Goal: Book appointment/travel/reservation

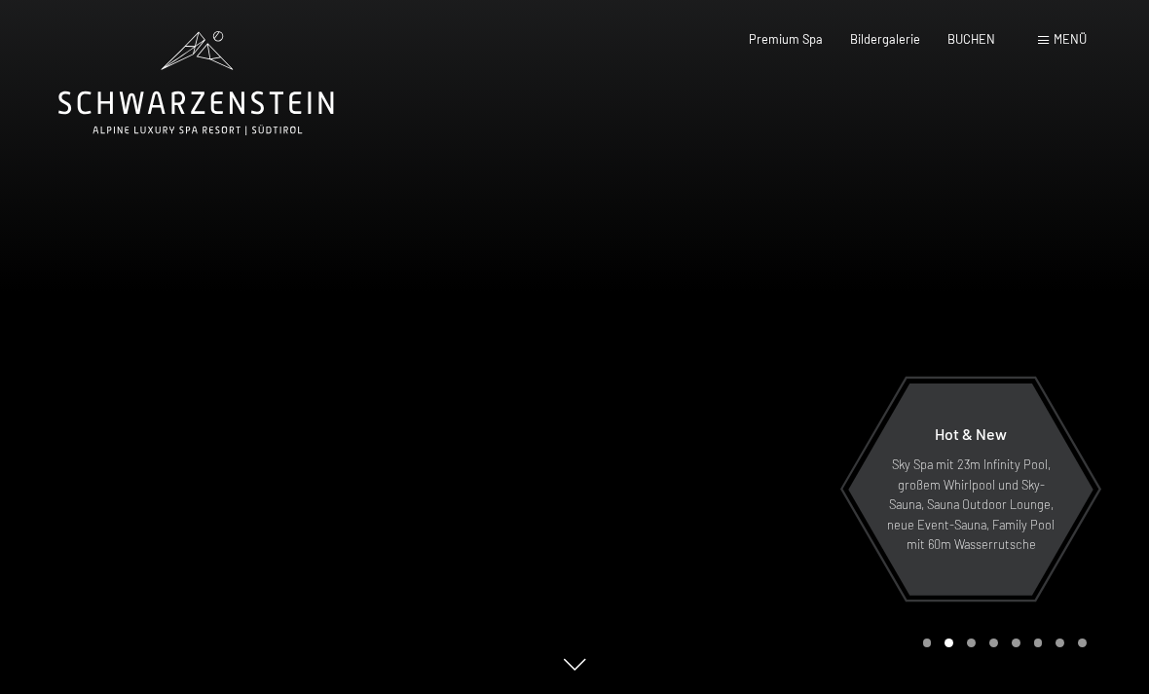
click at [1064, 42] on span "Menü" at bounding box center [1069, 39] width 33 height 16
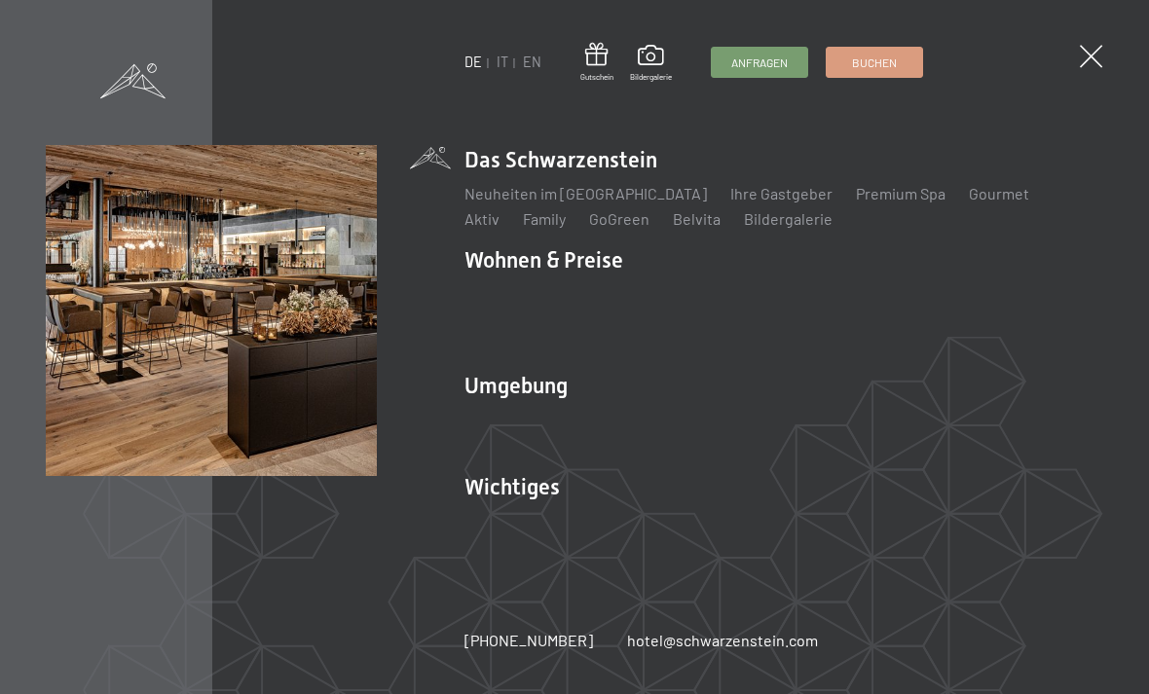
click at [1080, 55] on span at bounding box center [1091, 56] width 22 height 22
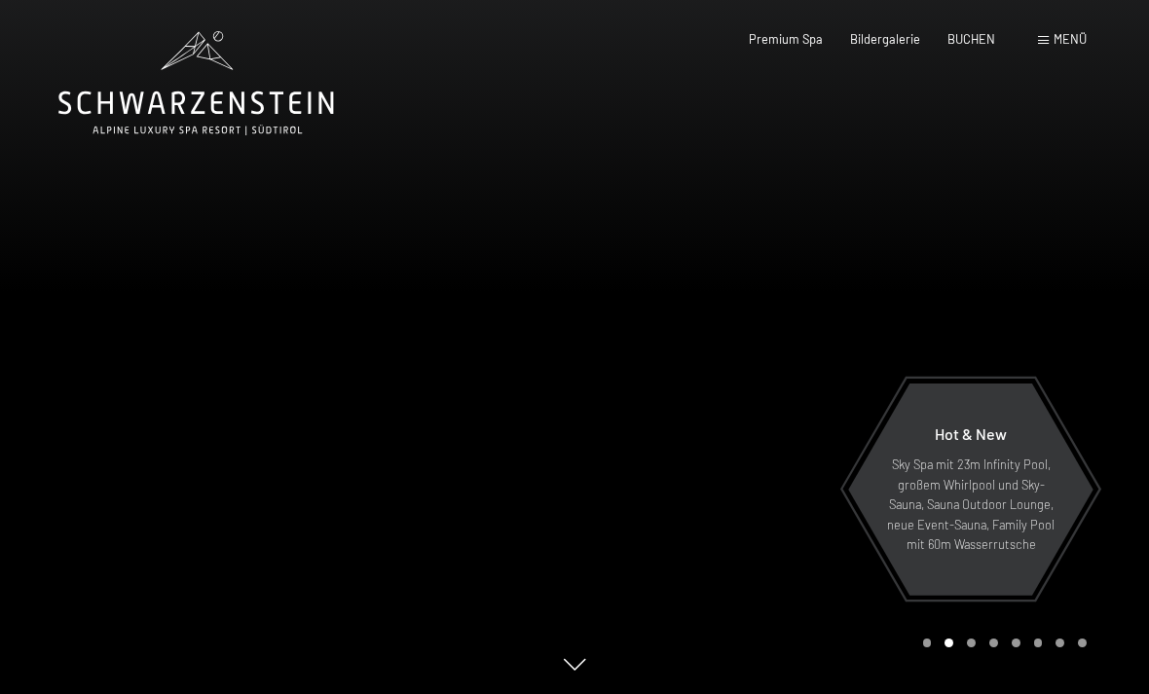
click at [1058, 45] on span "Menü" at bounding box center [1069, 39] width 33 height 16
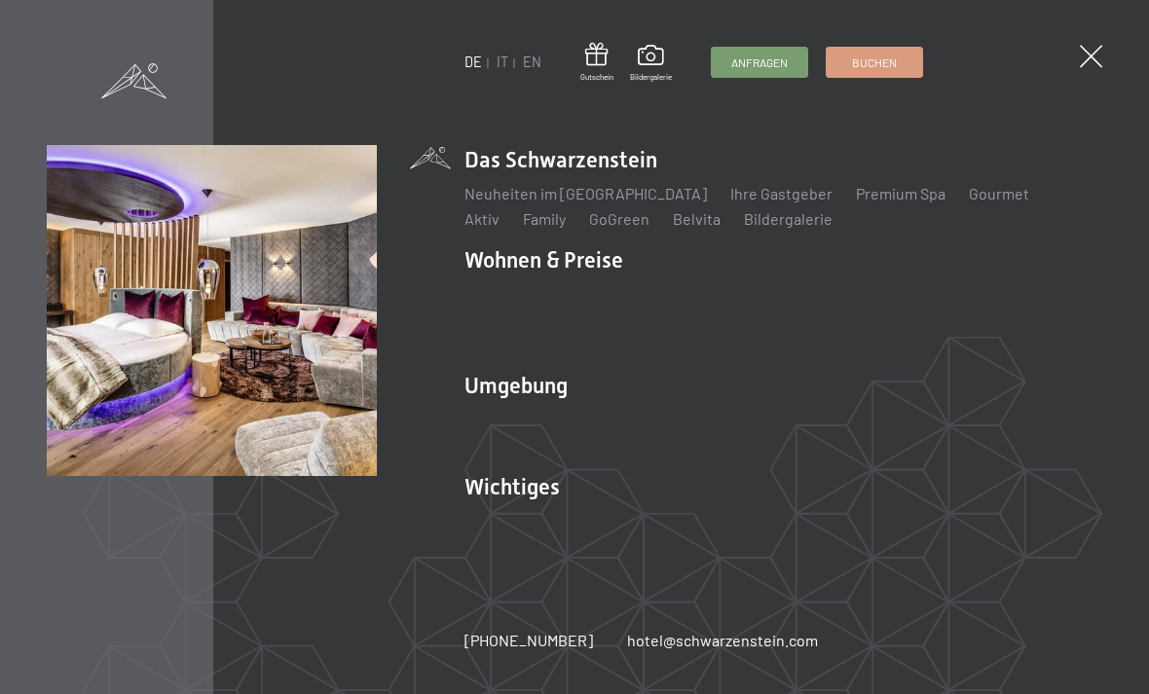
click at [675, 290] on link "Zimmer & Preise" at bounding box center [670, 294] width 113 height 18
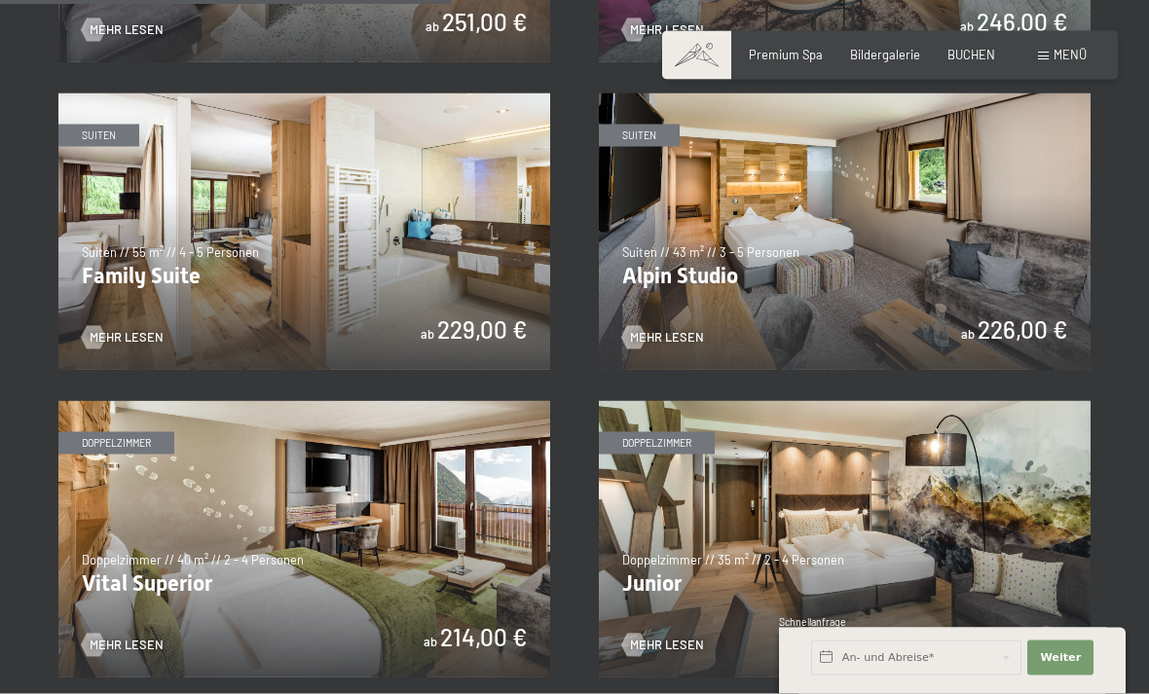
scroll to position [1869, 0]
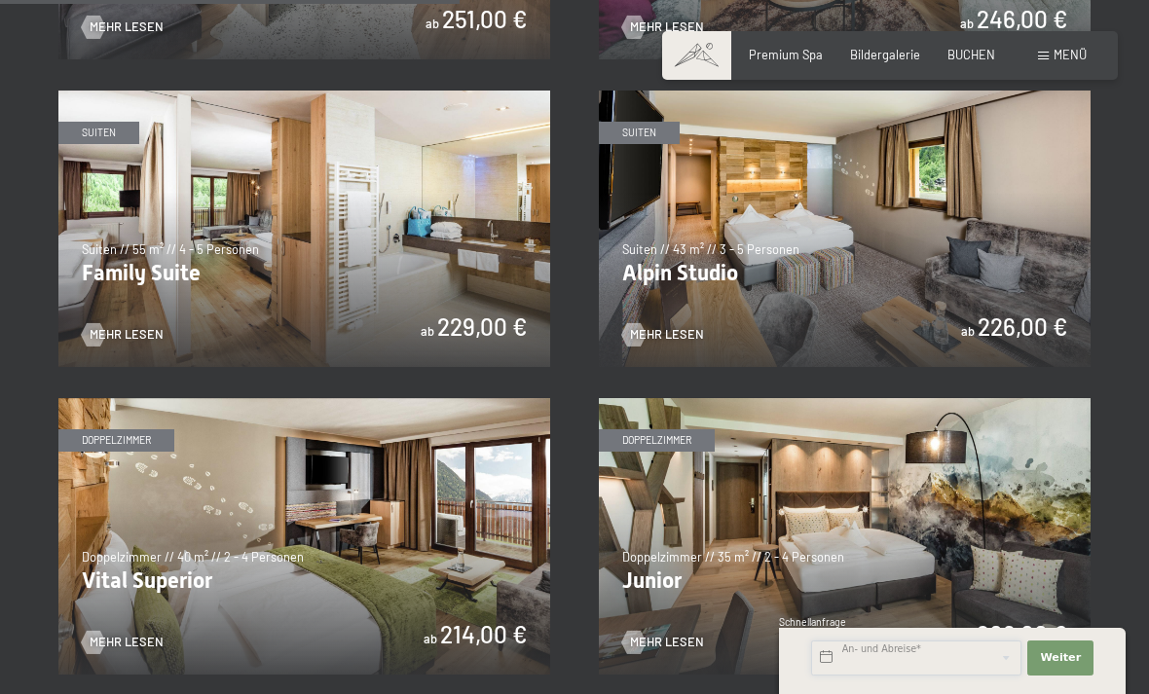
click at [859, 676] on input "text" at bounding box center [916, 658] width 210 height 35
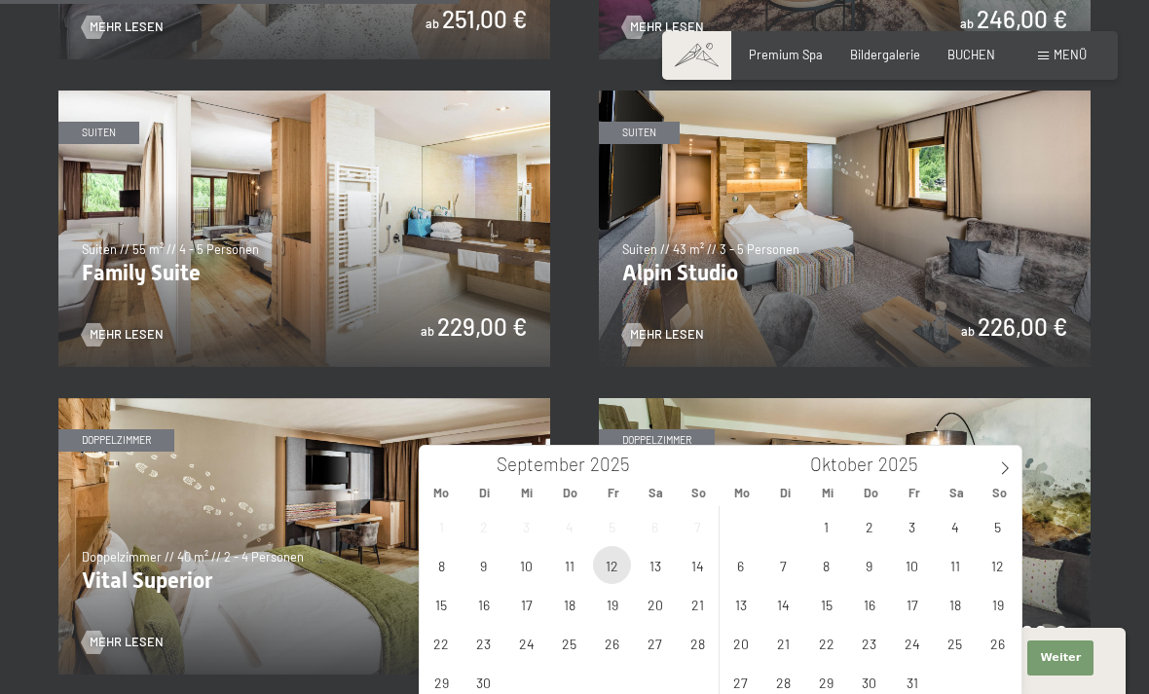
click at [617, 582] on span "12" at bounding box center [612, 565] width 38 height 38
click at [483, 611] on span "16" at bounding box center [483, 604] width 38 height 38
type input "Fr. 12.09.2025 - Di. 16.09.2025"
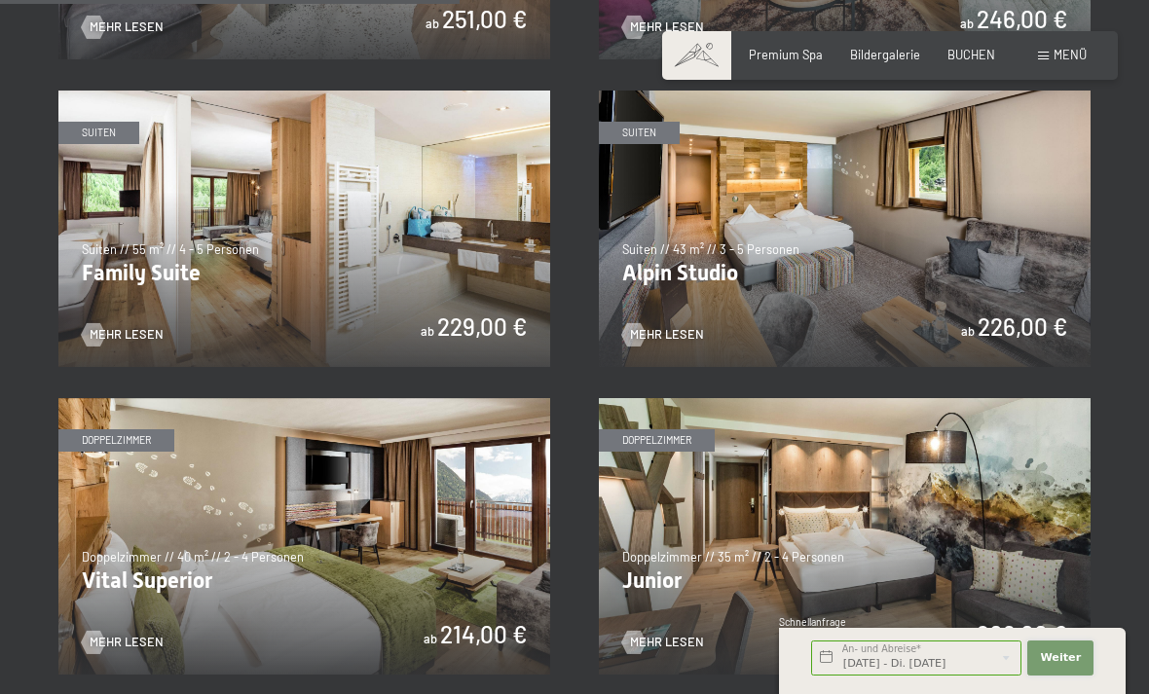
click at [1071, 676] on button "Weiter Adressfelder ausblenden" at bounding box center [1060, 658] width 66 height 35
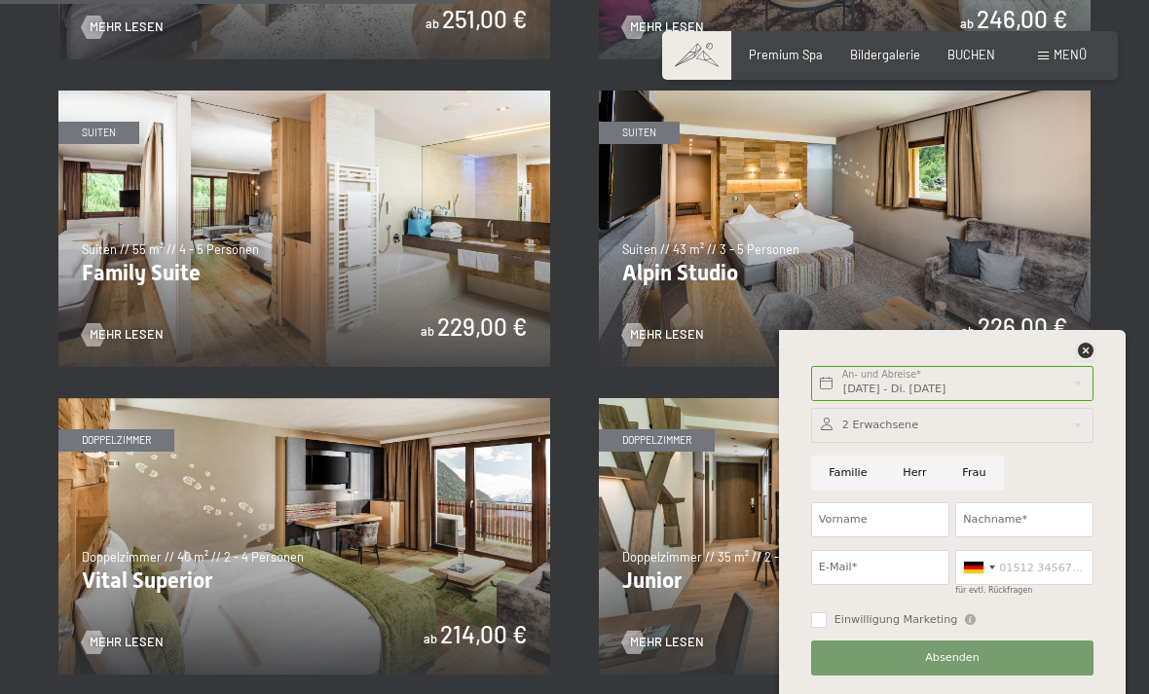
click at [1083, 358] on icon at bounding box center [1086, 351] width 16 height 16
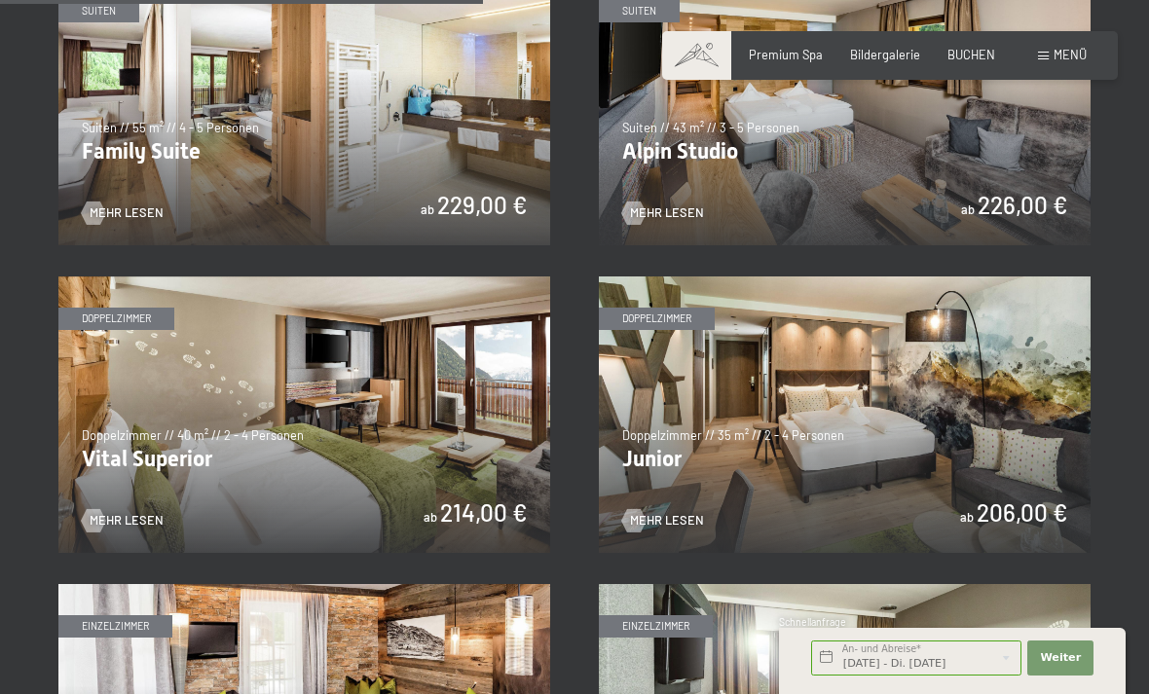
scroll to position [1989, 0]
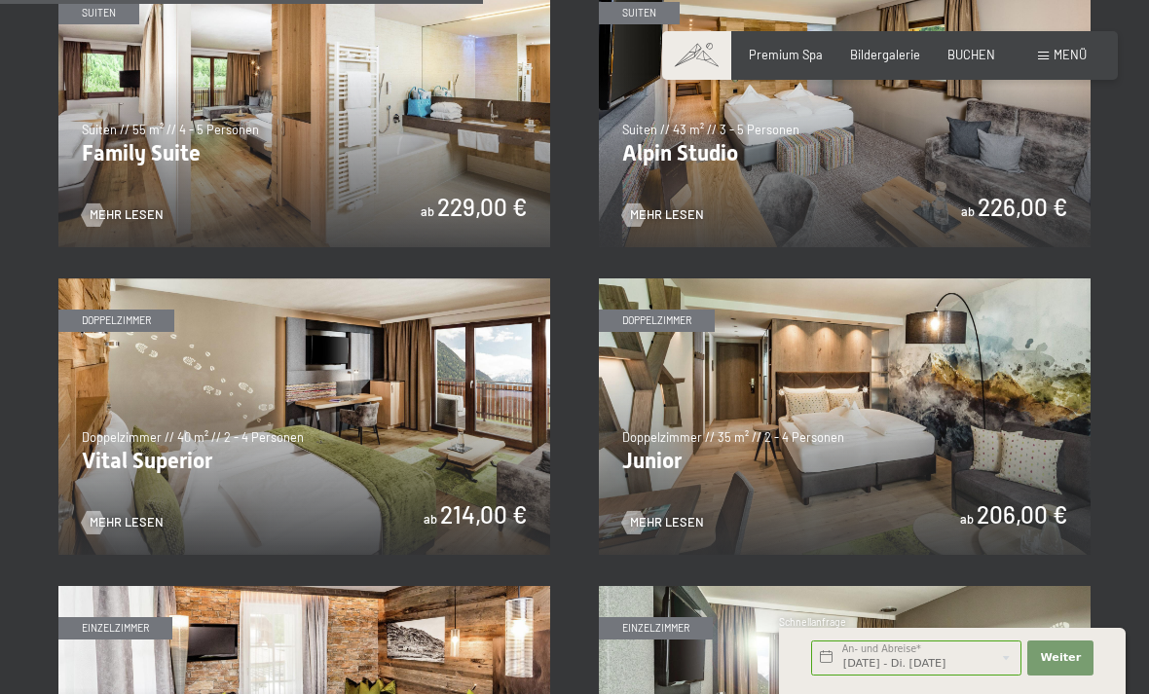
click at [982, 492] on img at bounding box center [845, 416] width 492 height 276
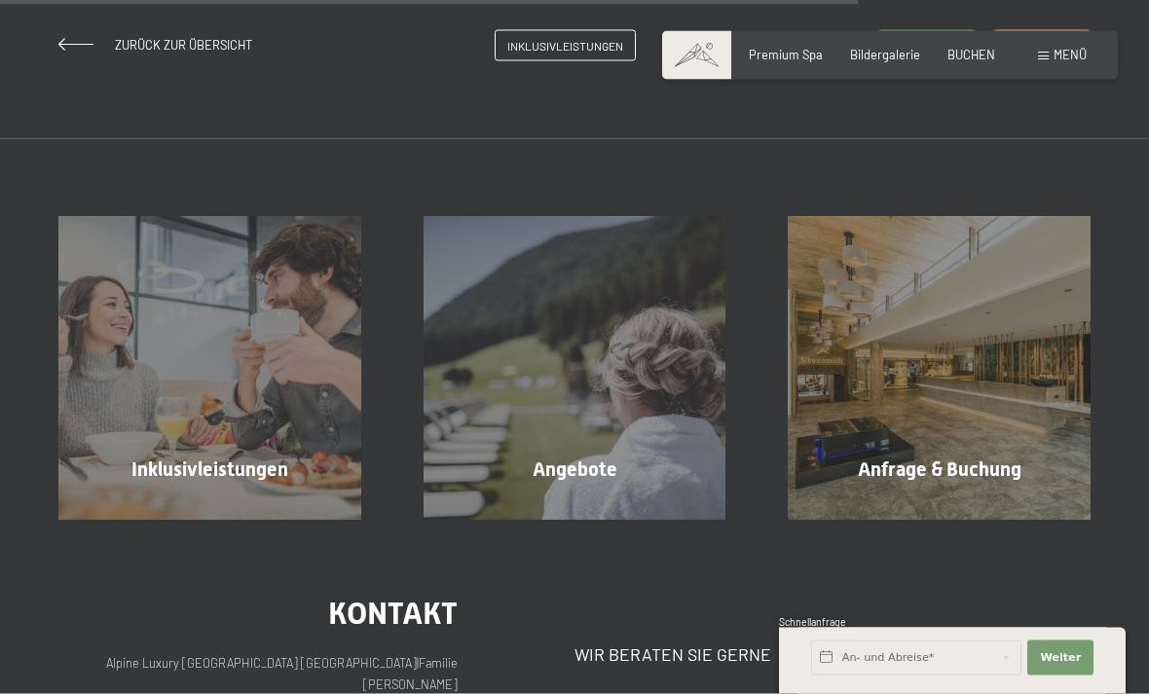
scroll to position [1679, 0]
click at [624, 455] on div "Angebote" at bounding box center [574, 468] width 365 height 27
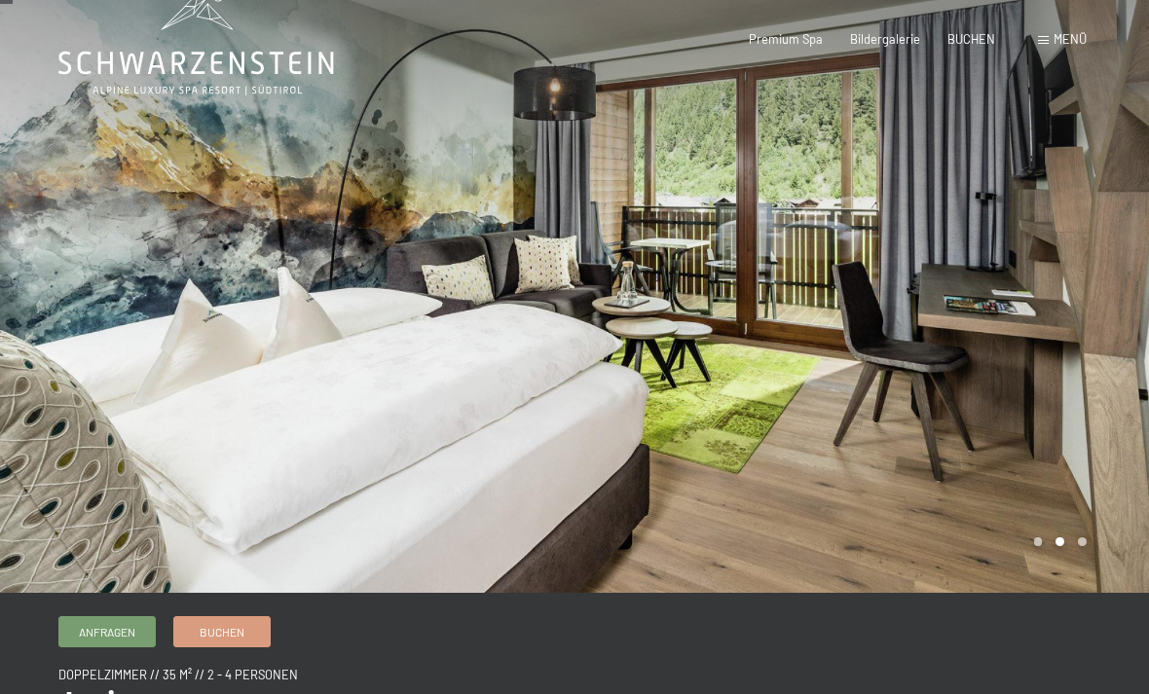
scroll to position [0, 0]
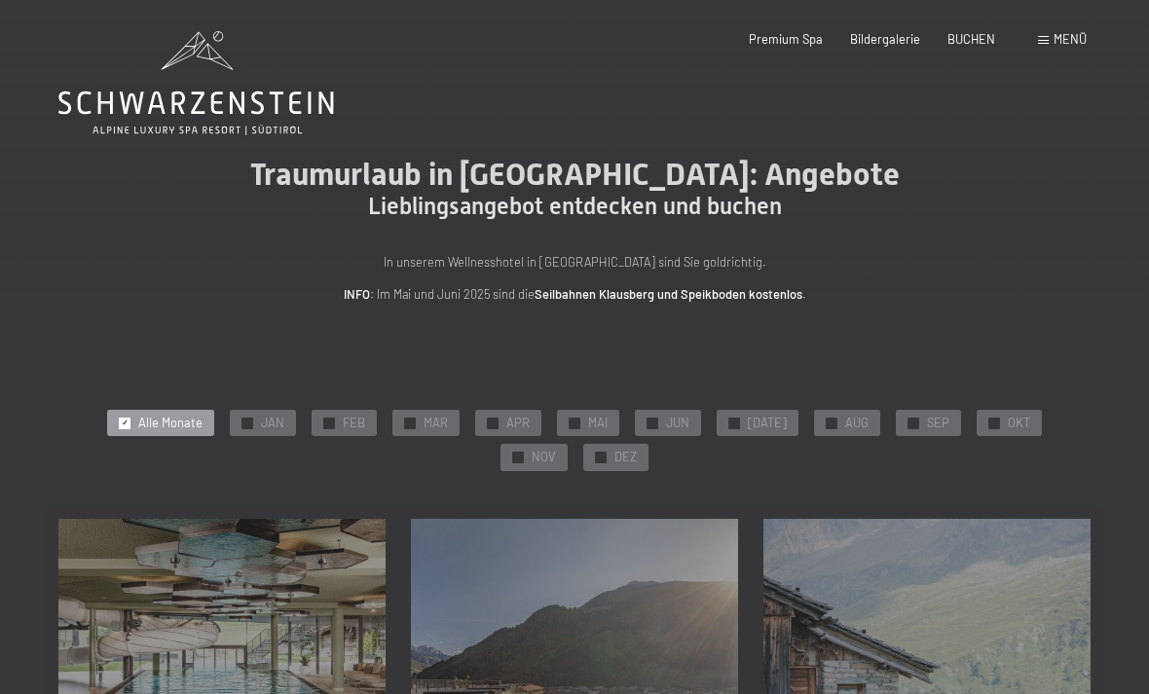
click at [896, 410] on div "✓ SEP" at bounding box center [928, 423] width 65 height 27
